Goal: Obtain resource: Download file/media

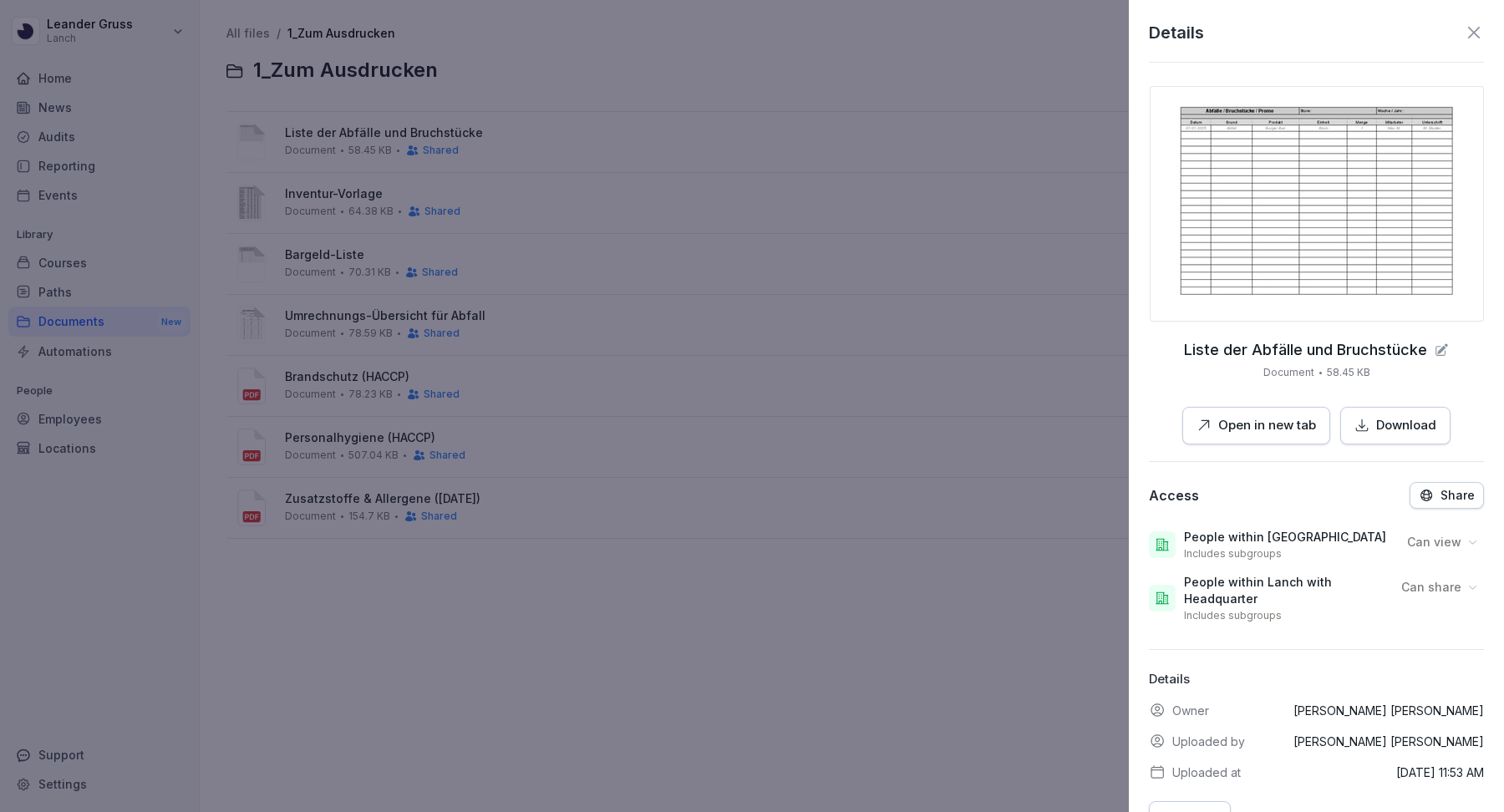
click at [1477, 31] on icon at bounding box center [1474, 32] width 20 height 20
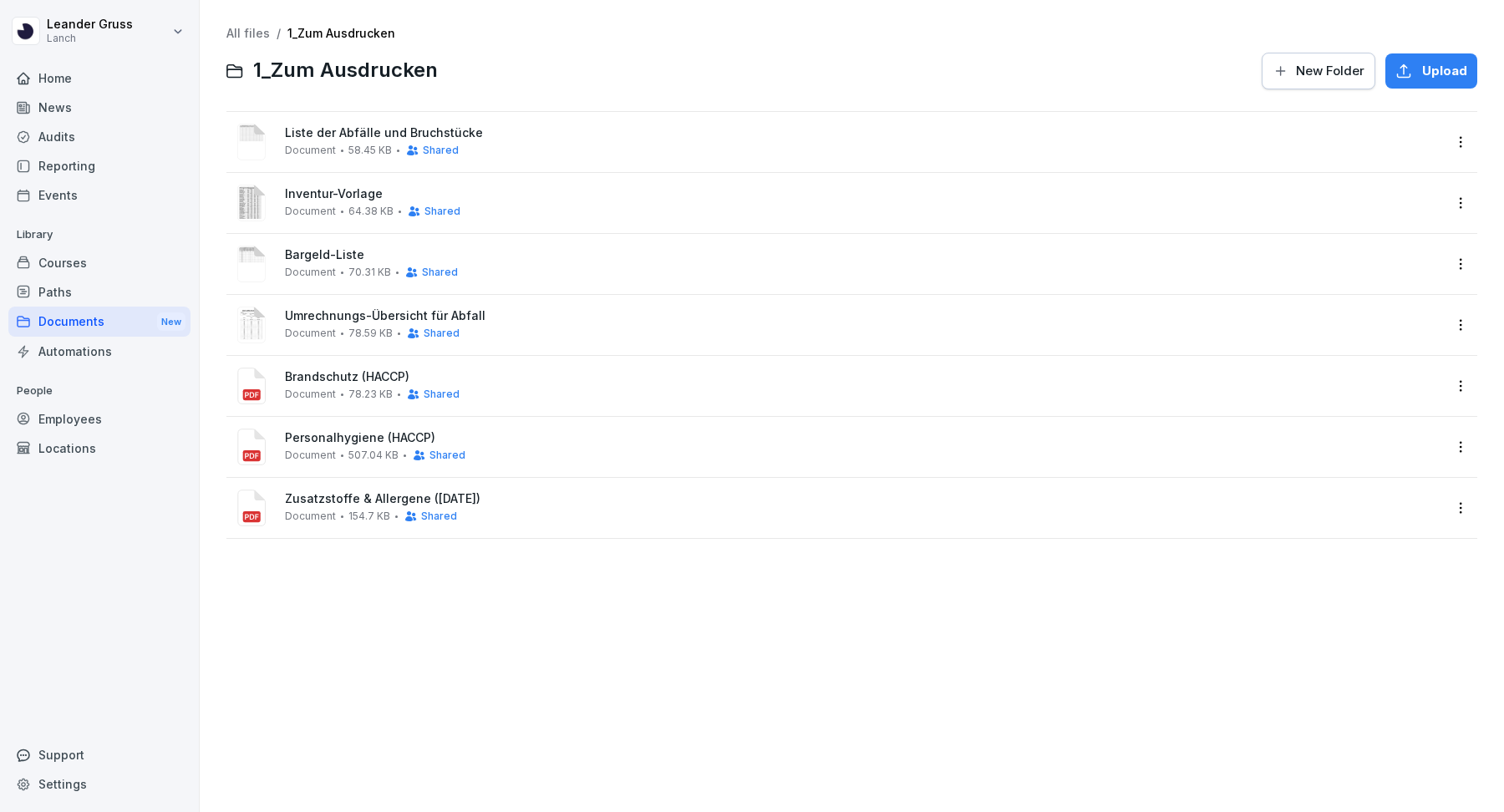
click at [320, 261] on span "Bargeld-Liste" at bounding box center [863, 255] width 1157 height 14
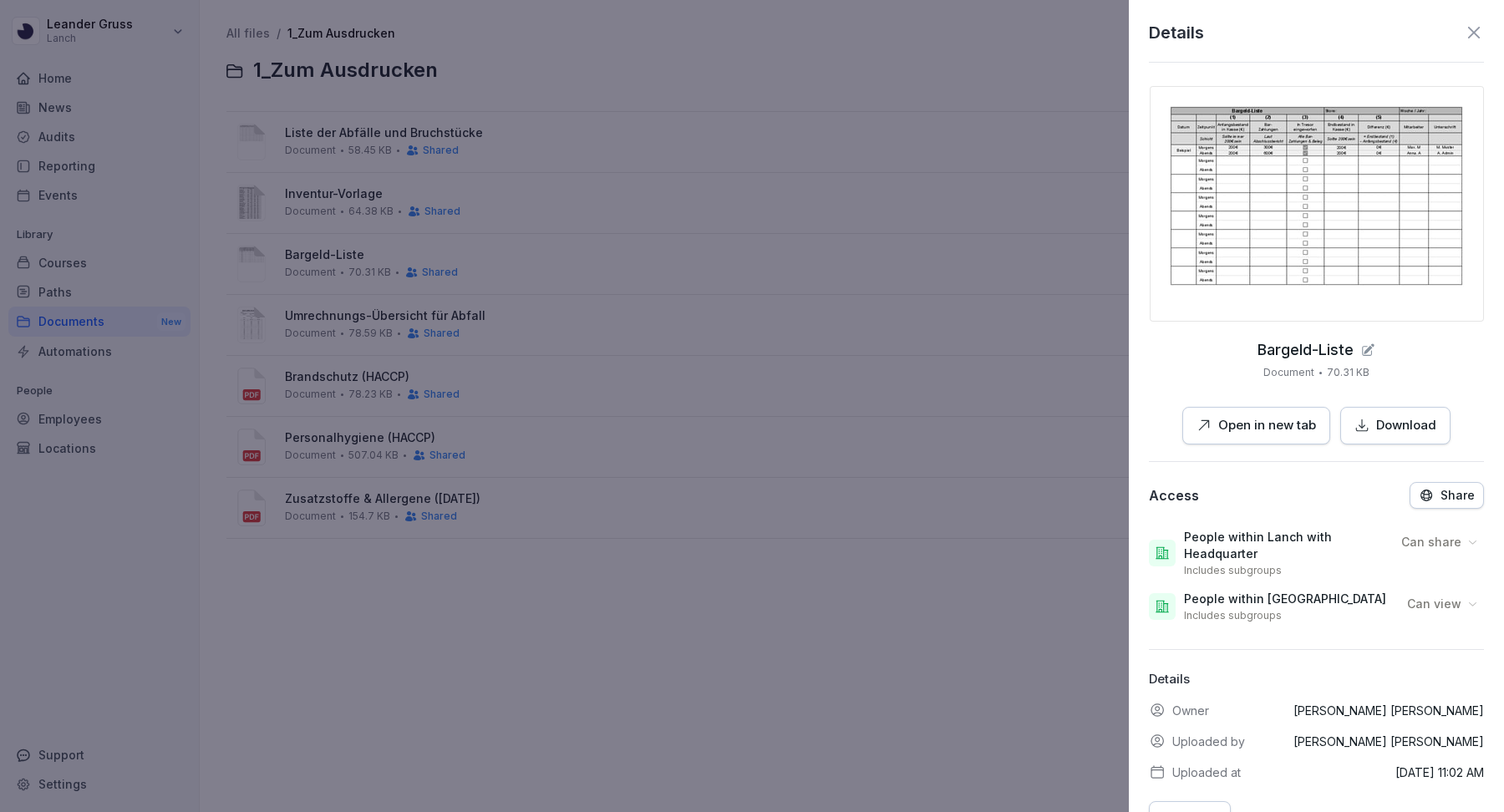
click at [1260, 429] on p "Open in new tab" at bounding box center [1267, 426] width 98 height 20
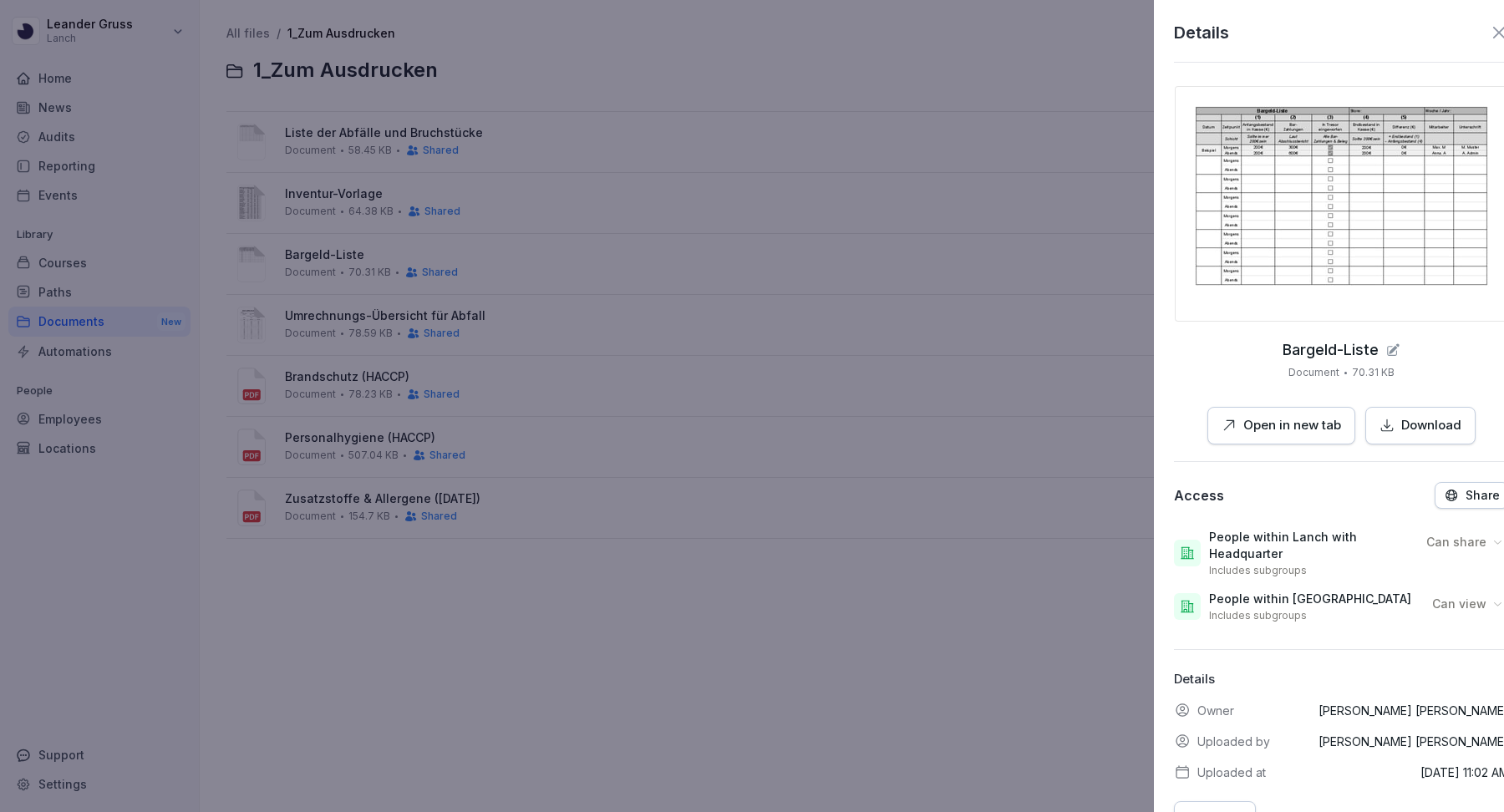
click at [952, 617] on div at bounding box center [752, 406] width 1504 height 812
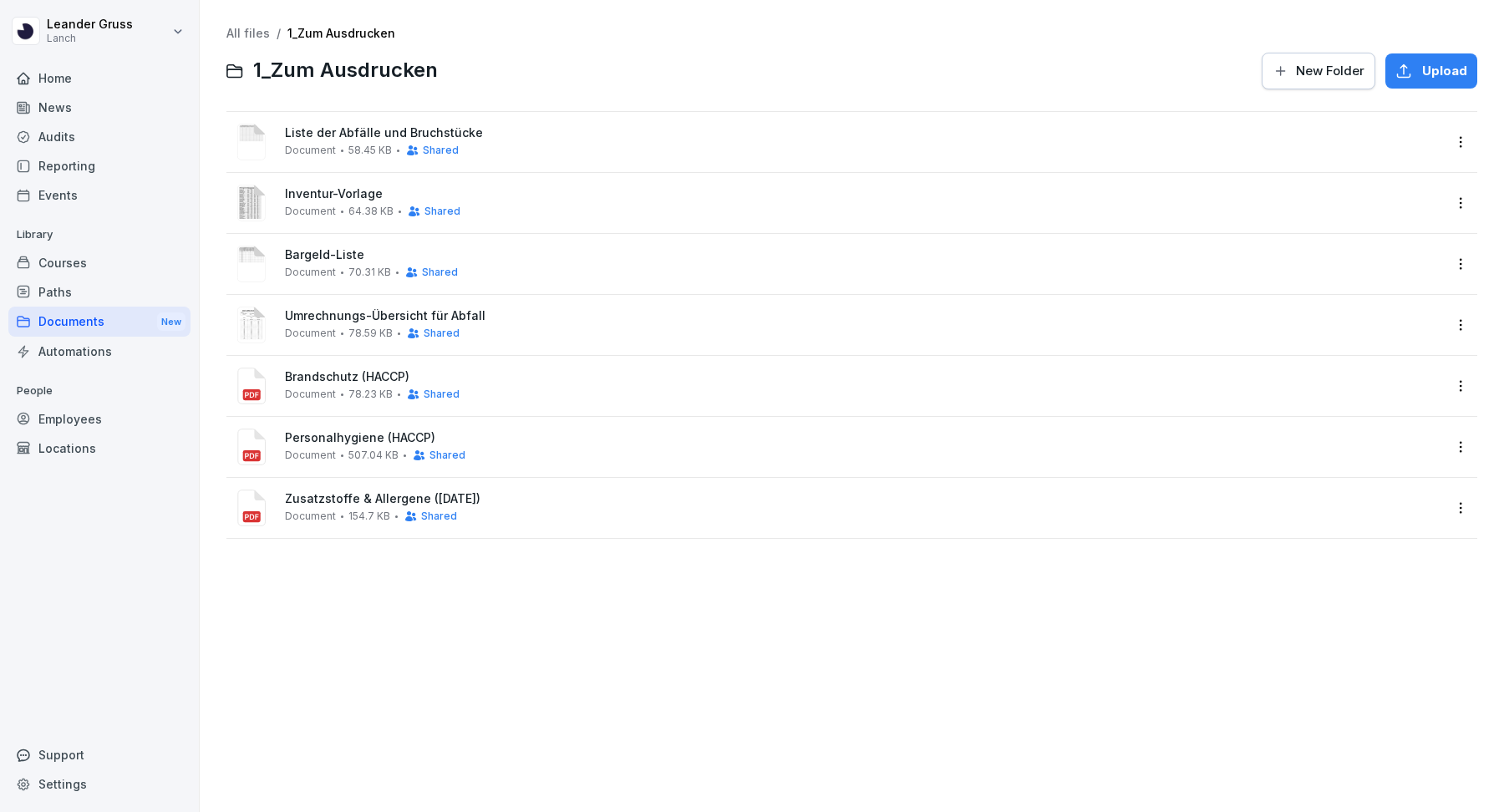
click at [529, 322] on span "Umrechnungs-Übersicht für Abfall" at bounding box center [863, 316] width 1157 height 14
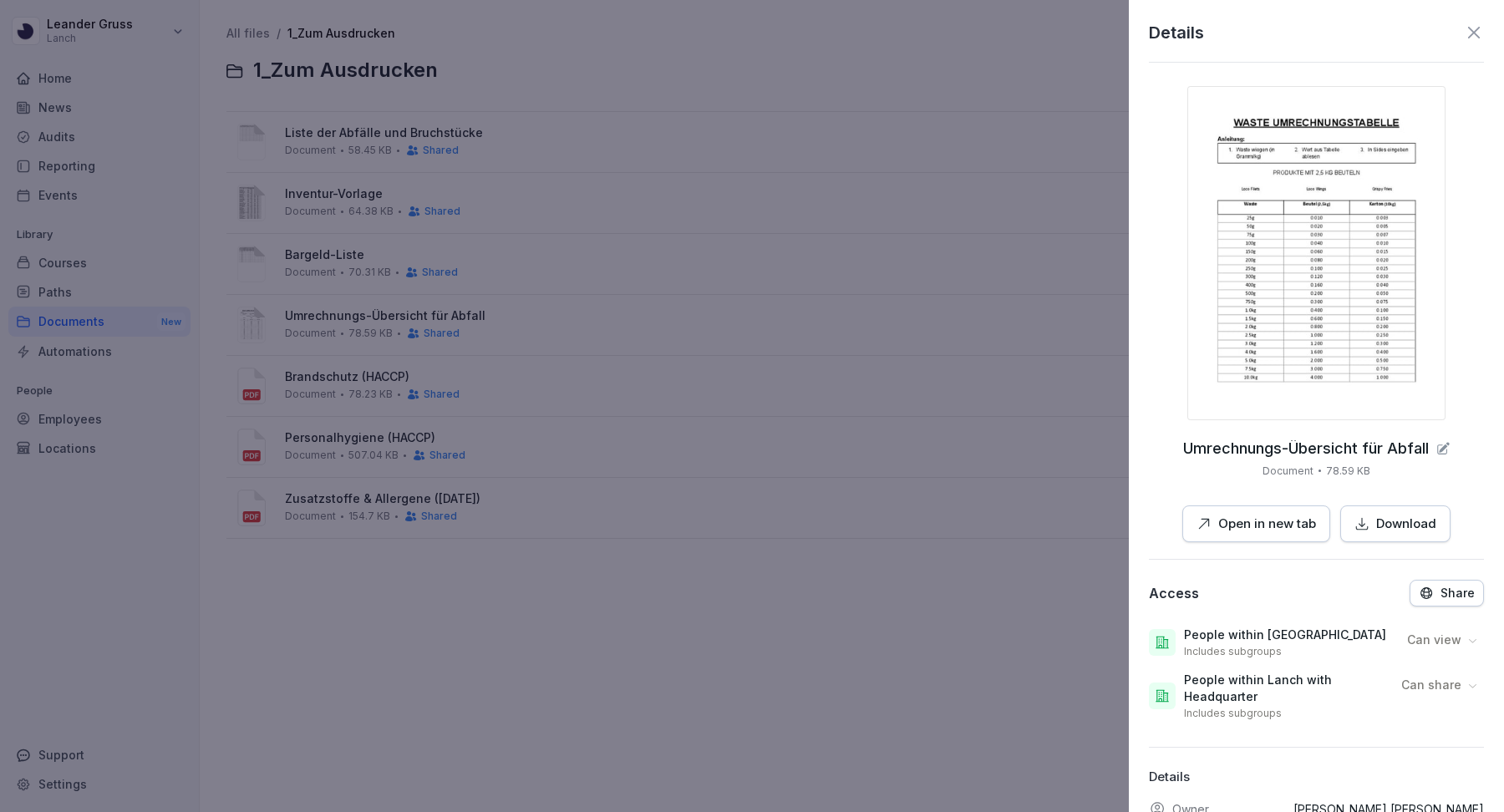
click at [642, 417] on div at bounding box center [752, 406] width 1504 height 812
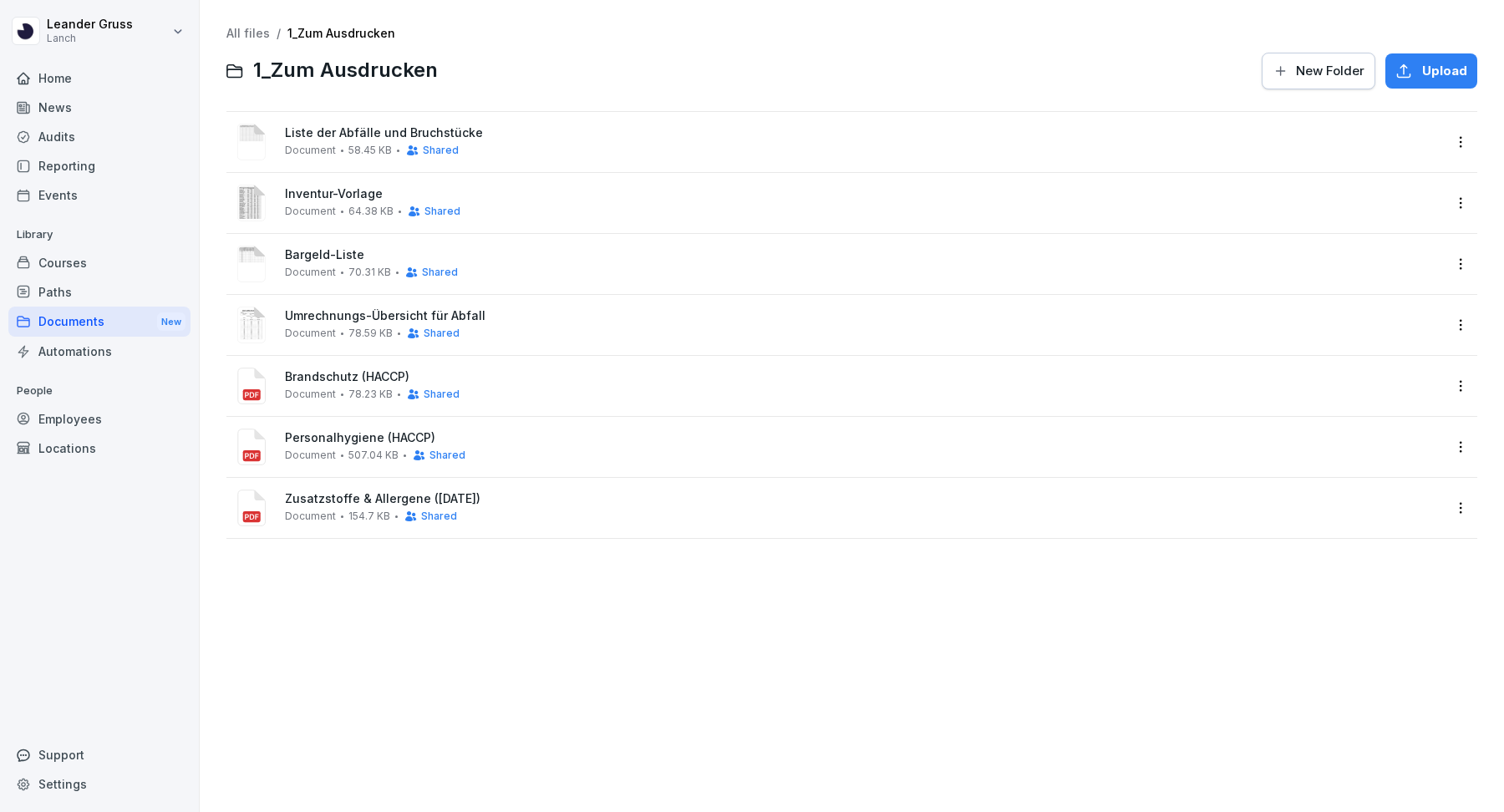
click at [490, 139] on span "Liste der Abfälle und Bruchstücke" at bounding box center [863, 133] width 1157 height 14
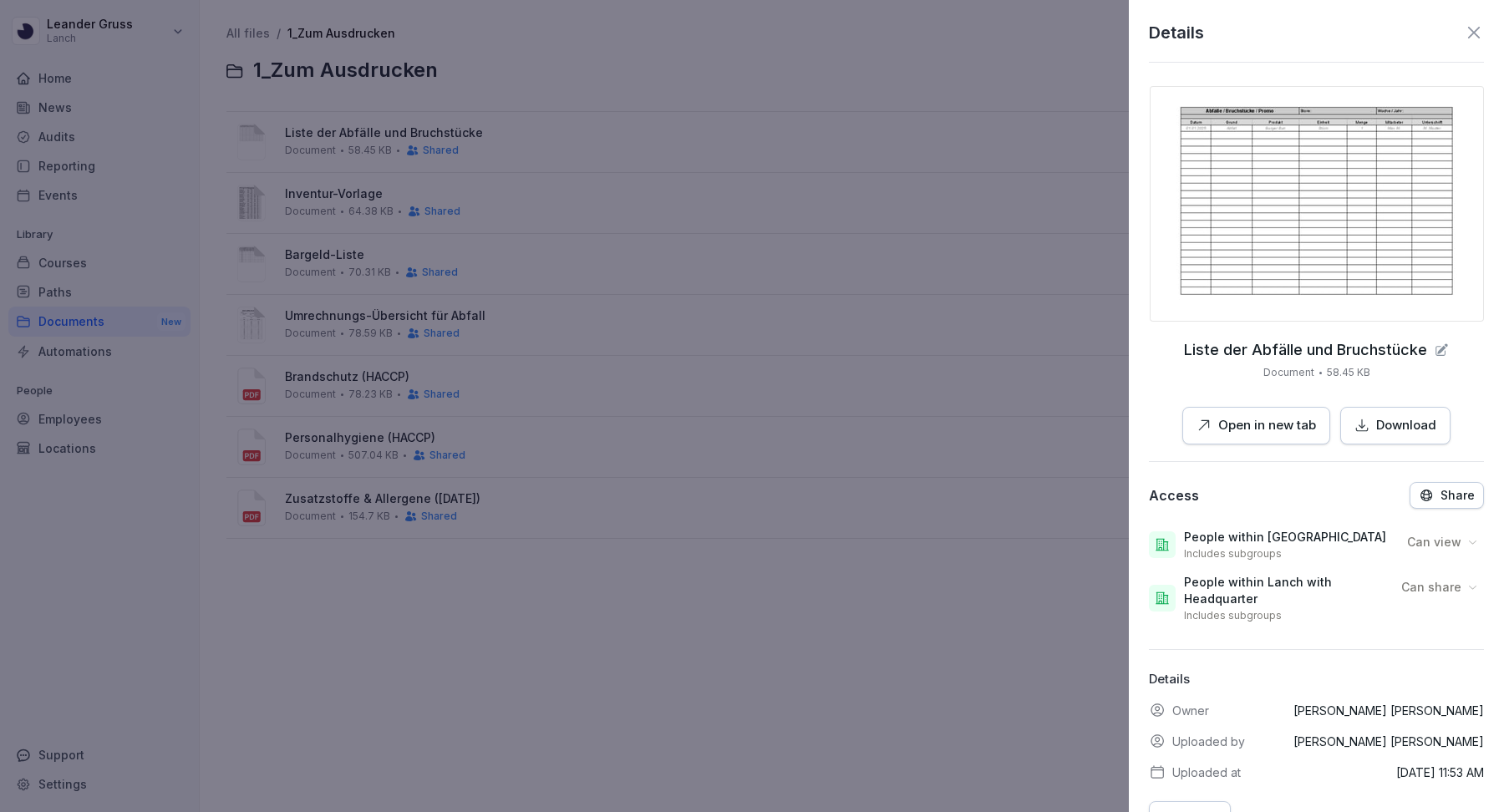
click at [1262, 433] on p "Open in new tab" at bounding box center [1267, 426] width 98 height 20
click at [757, 410] on div at bounding box center [752, 406] width 1504 height 812
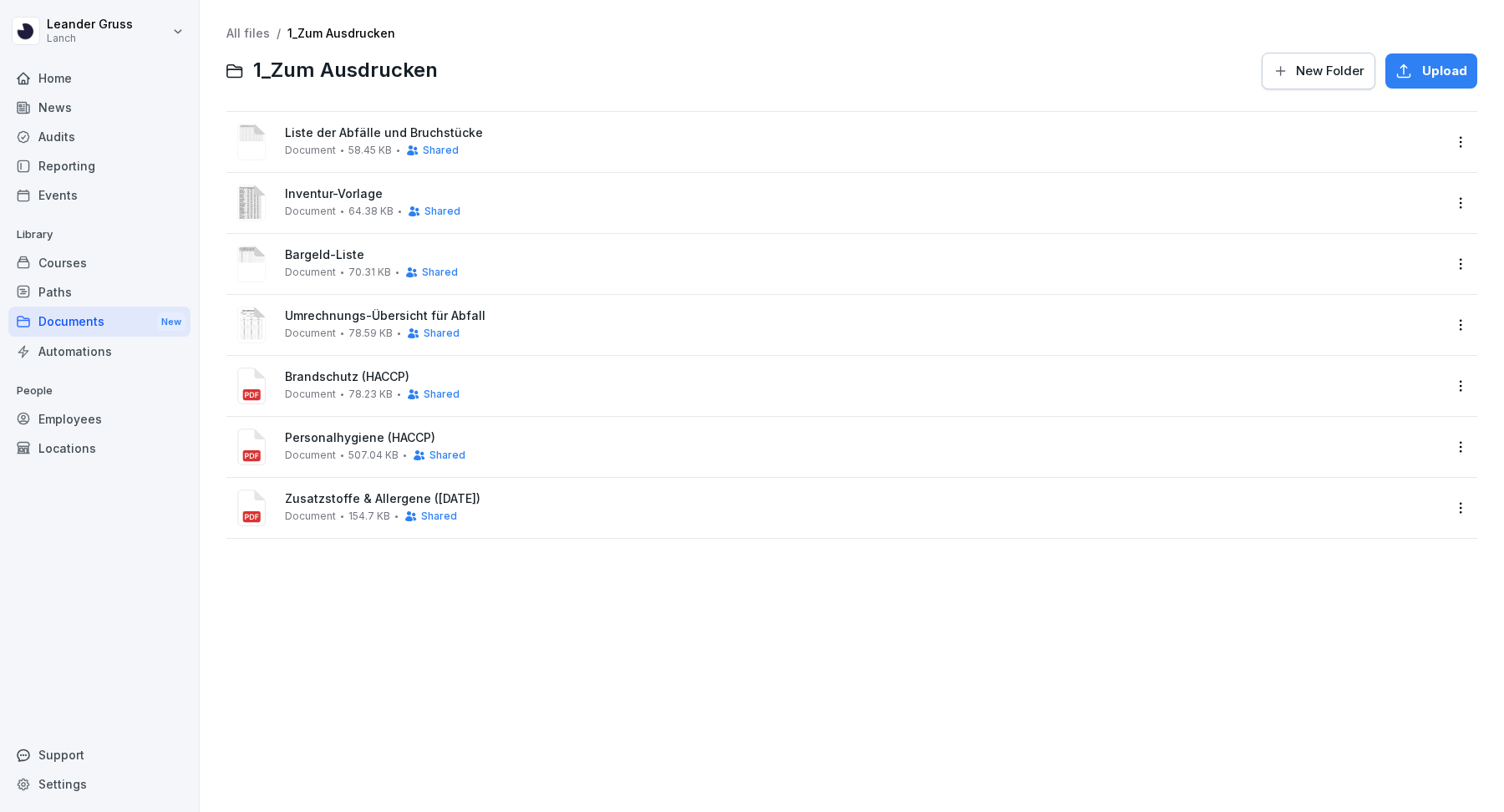
click at [372, 330] on span "78.59 KB" at bounding box center [371, 332] width 44 height 12
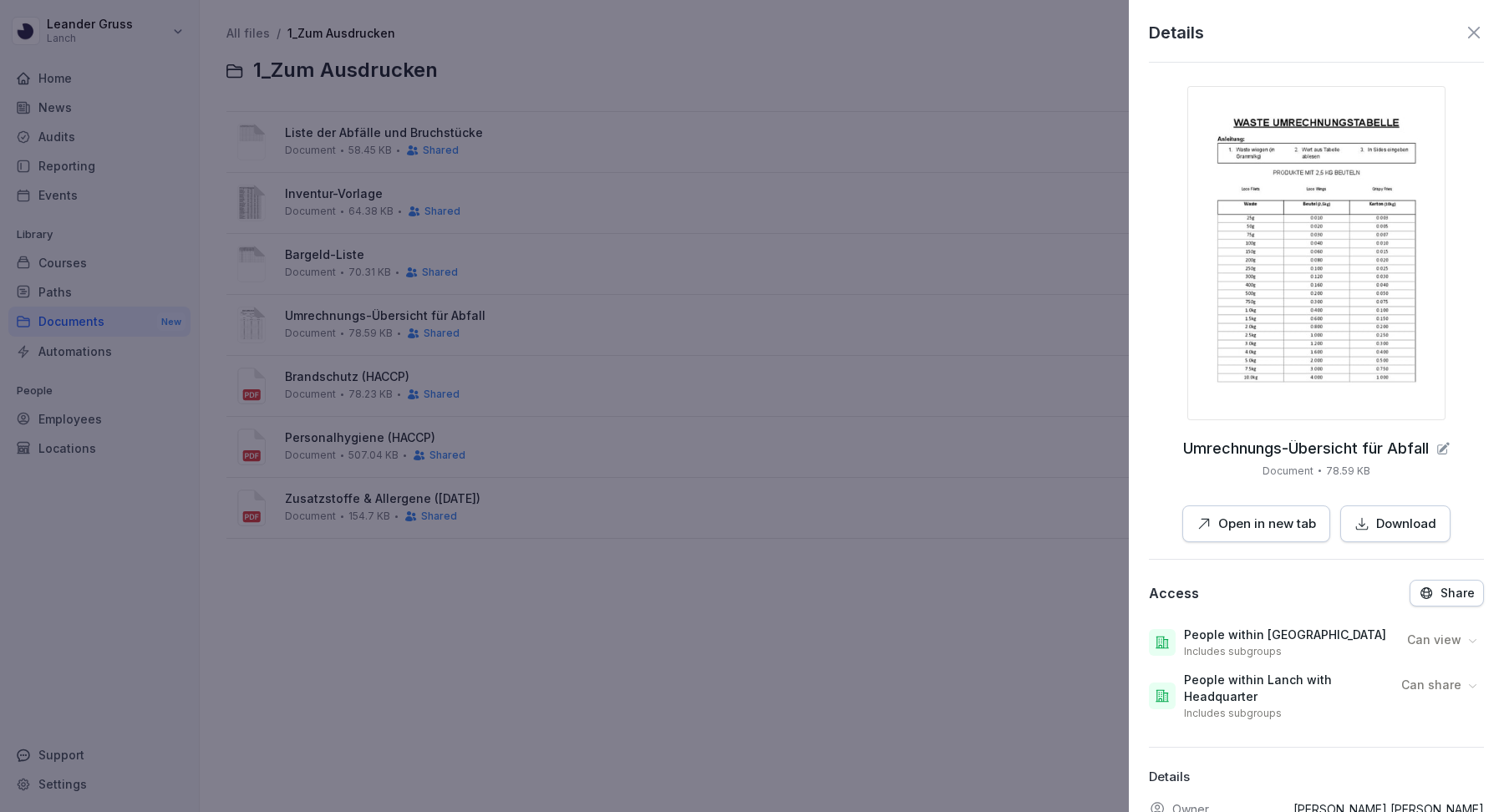
click at [1257, 524] on p "Open in new tab" at bounding box center [1267, 524] width 98 height 20
click at [744, 307] on div at bounding box center [752, 406] width 1504 height 812
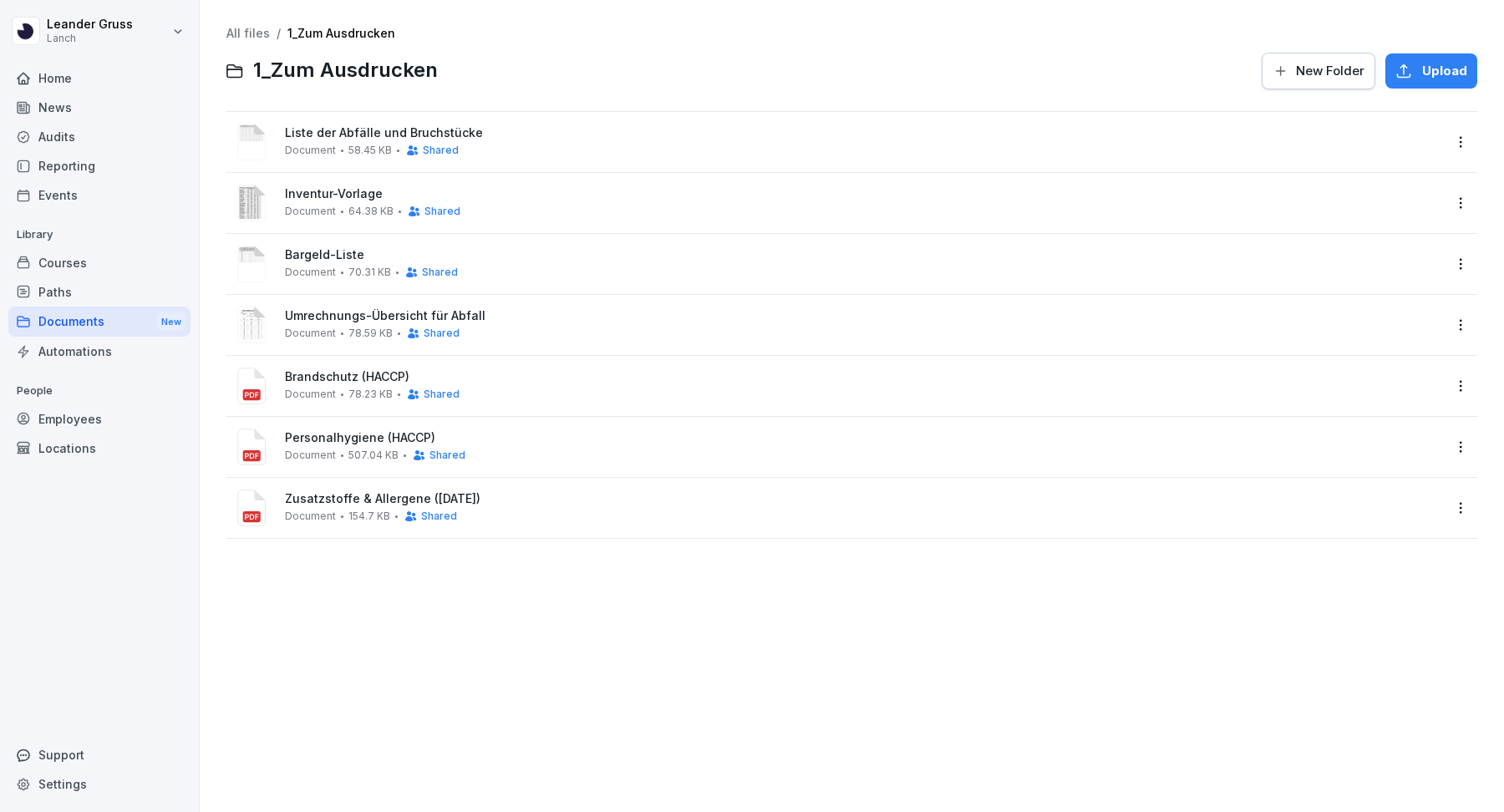
click at [360, 195] on span "Inventur-Vorlage" at bounding box center [863, 194] width 1157 height 14
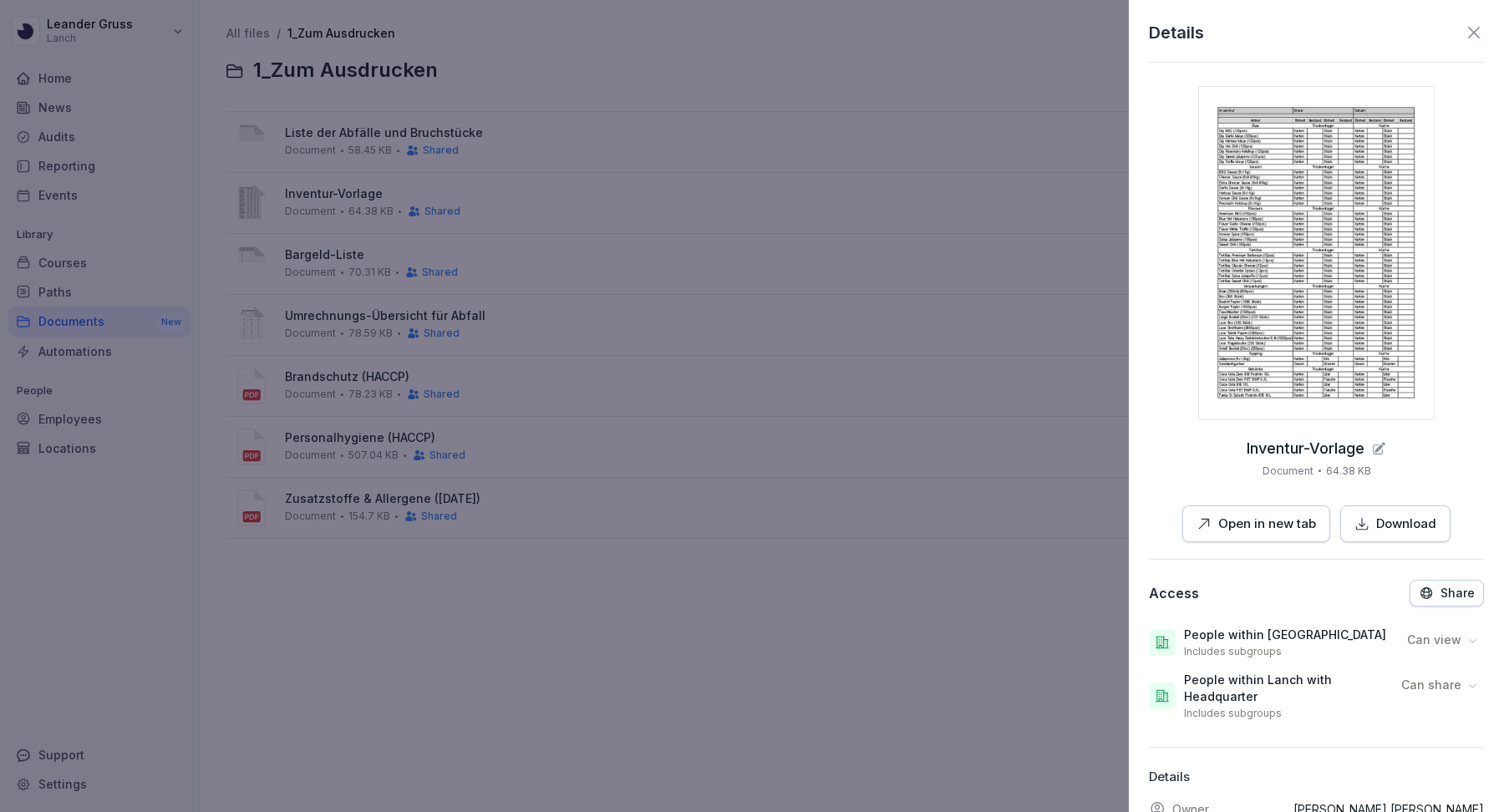
click at [1249, 528] on p "Open in new tab" at bounding box center [1267, 524] width 98 height 20
click at [564, 405] on div at bounding box center [752, 406] width 1504 height 812
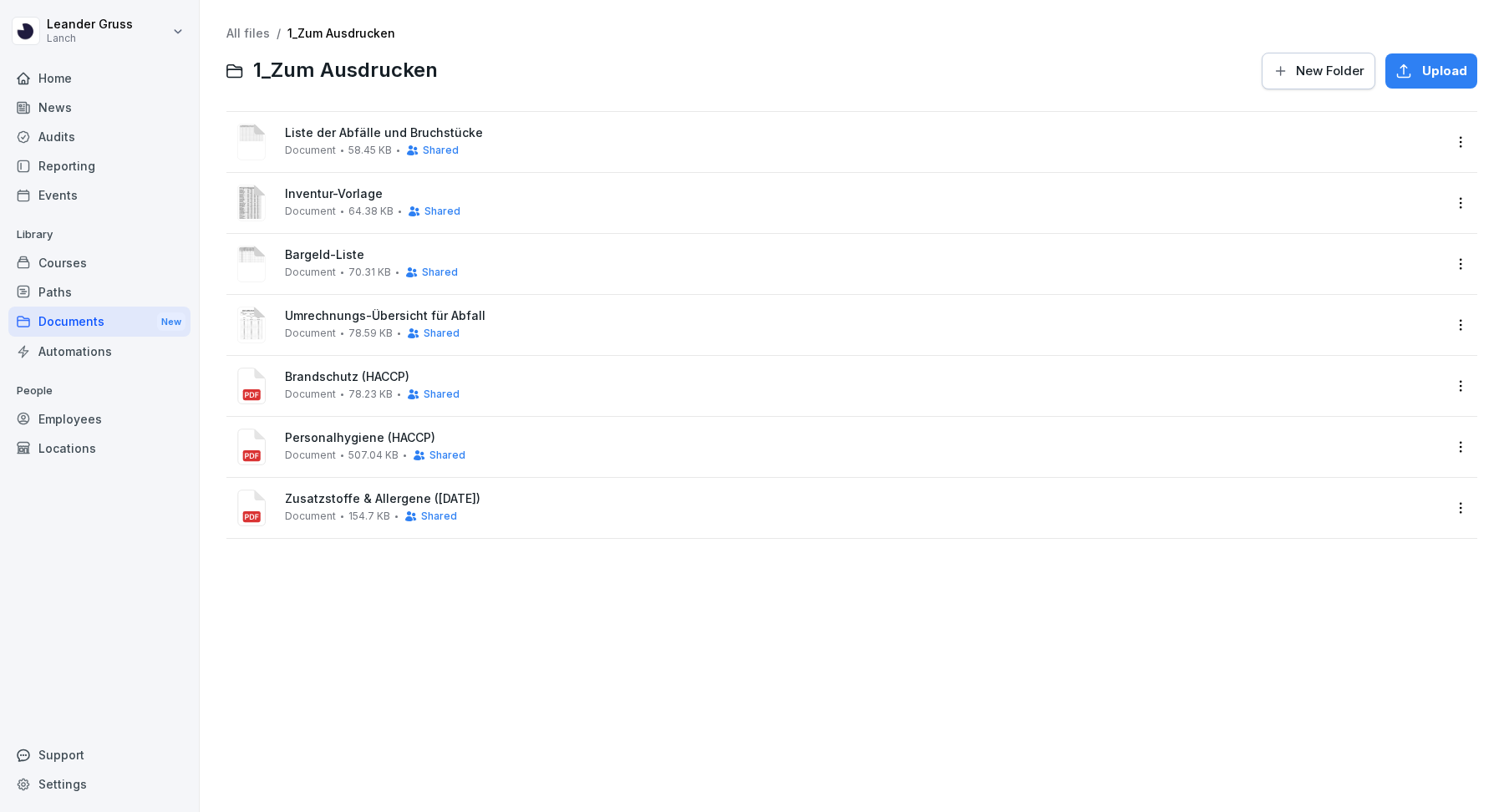
click at [357, 380] on span "Brandschutz (HACCP)" at bounding box center [863, 377] width 1157 height 14
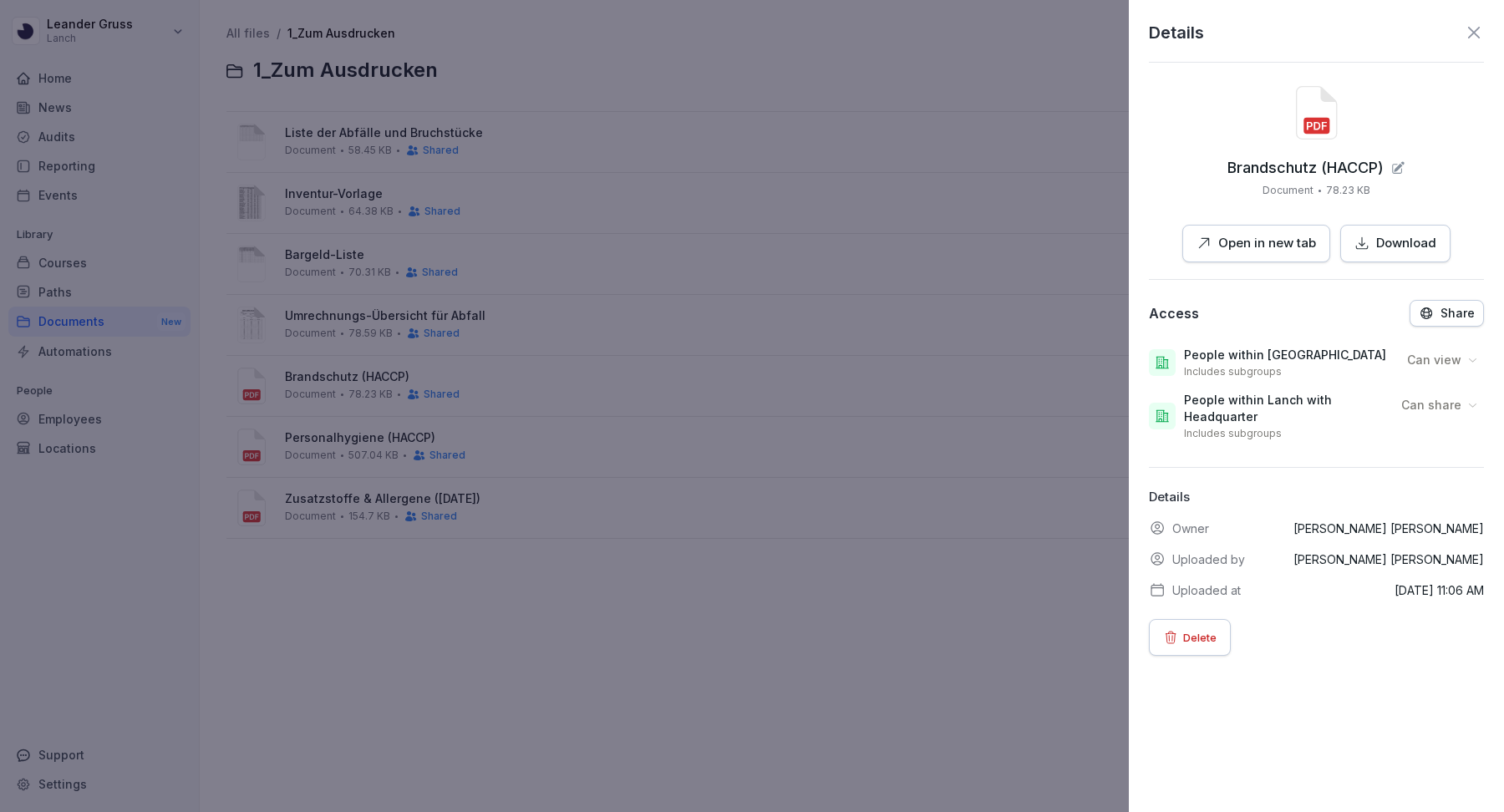
click at [1257, 247] on p "Open in new tab" at bounding box center [1267, 244] width 98 height 20
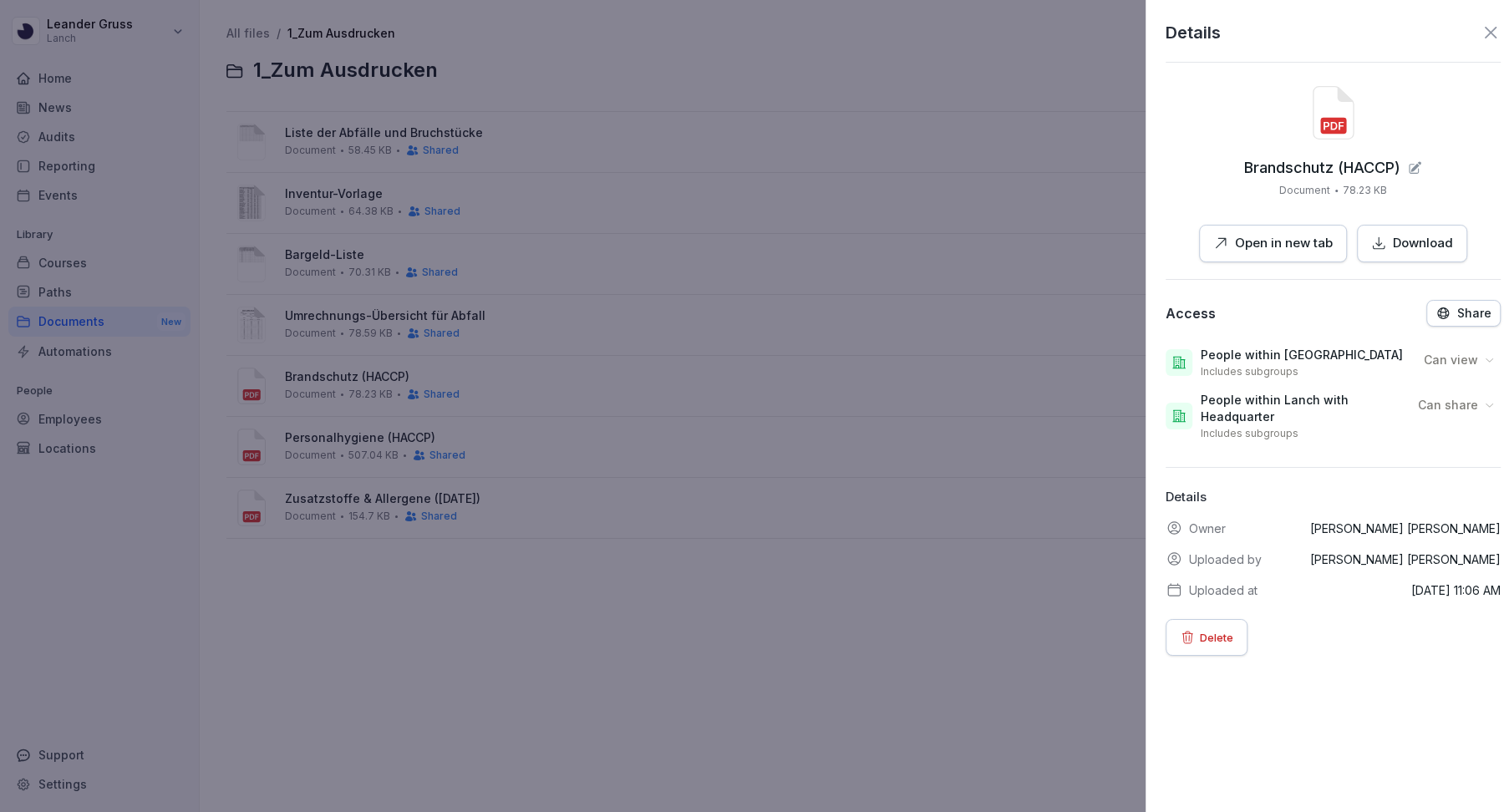
click at [398, 589] on div at bounding box center [752, 406] width 1504 height 812
